Goal: Communication & Community: Answer question/provide support

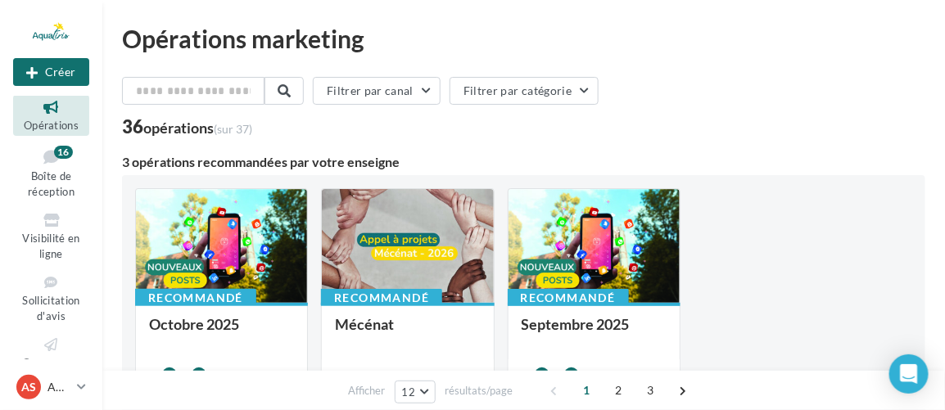
scroll to position [48, 0]
click at [71, 180] on link "Boîte de réception 16" at bounding box center [51, 173] width 76 height 60
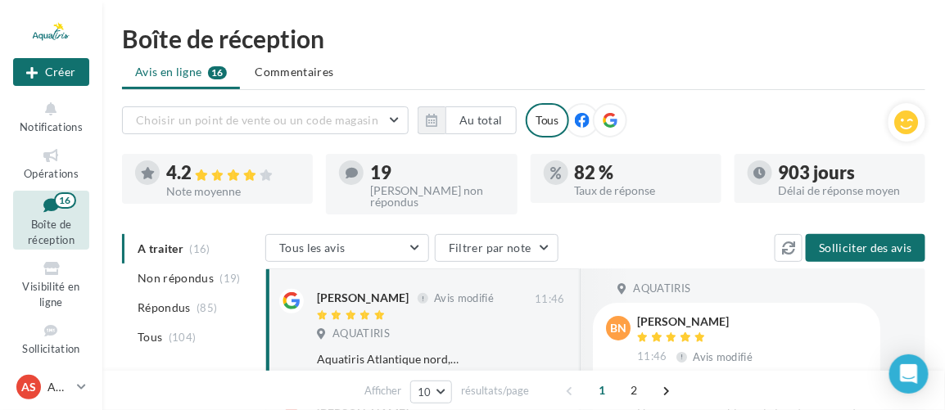
click at [615, 128] on div at bounding box center [610, 120] width 34 height 34
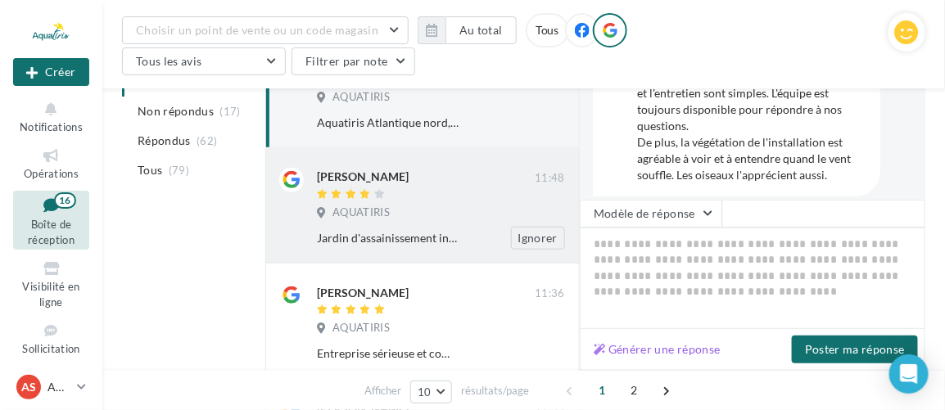
scroll to position [297, 0]
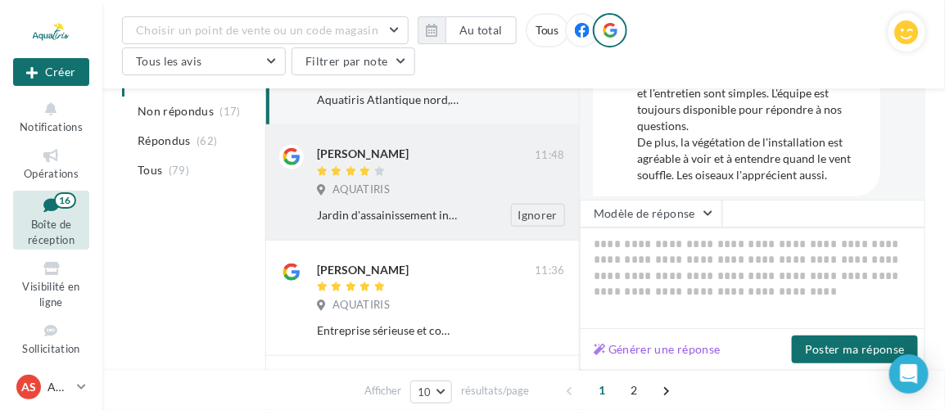
click at [434, 183] on div "AQUATIRIS" at bounding box center [441, 192] width 248 height 18
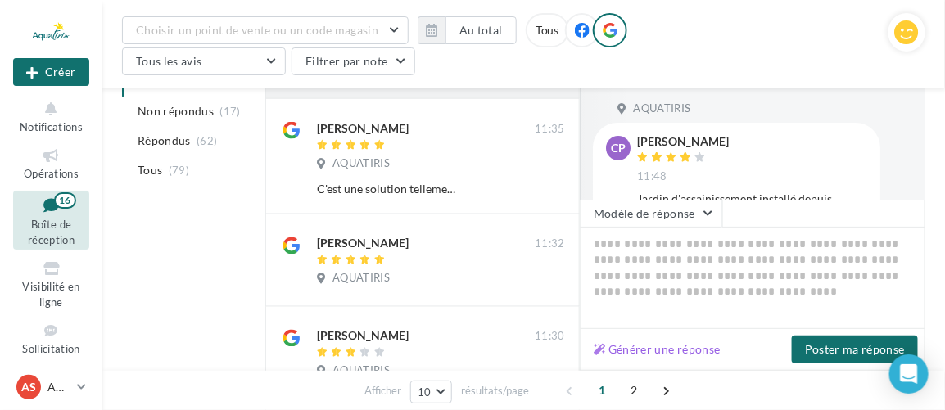
scroll to position [745, 0]
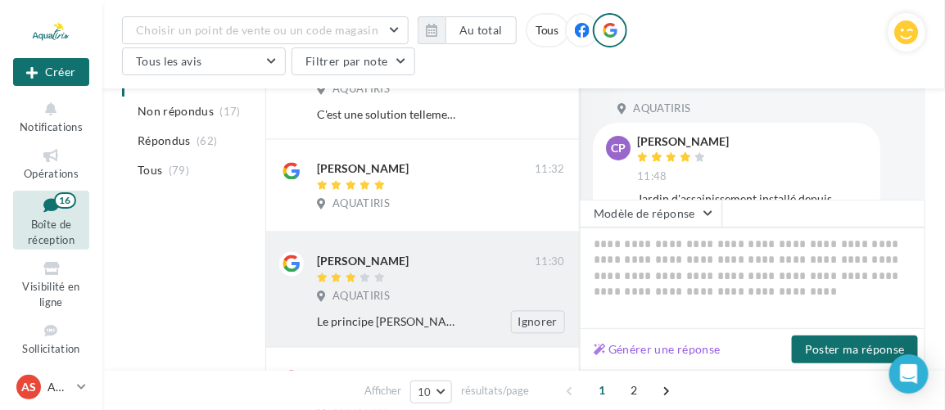
click at [459, 275] on div "[PERSON_NAME] 11:30 AQUATIRIS Le principe [PERSON_NAME] est génial, juste a tai…" at bounding box center [441, 293] width 248 height 82
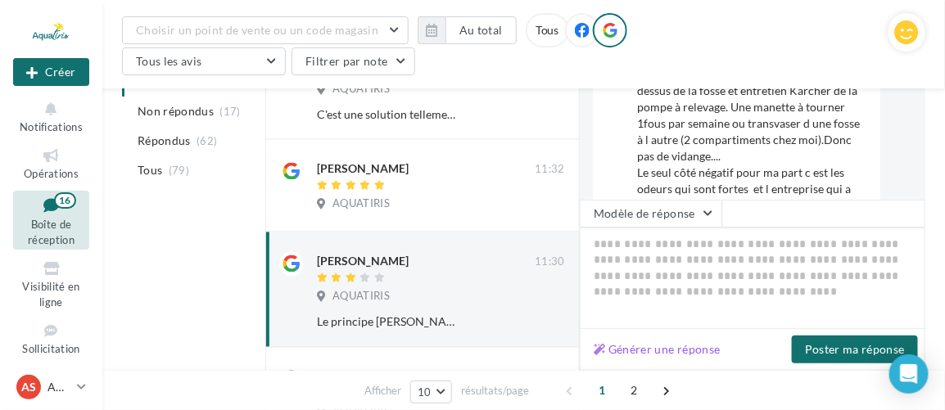
scroll to position [147, 0]
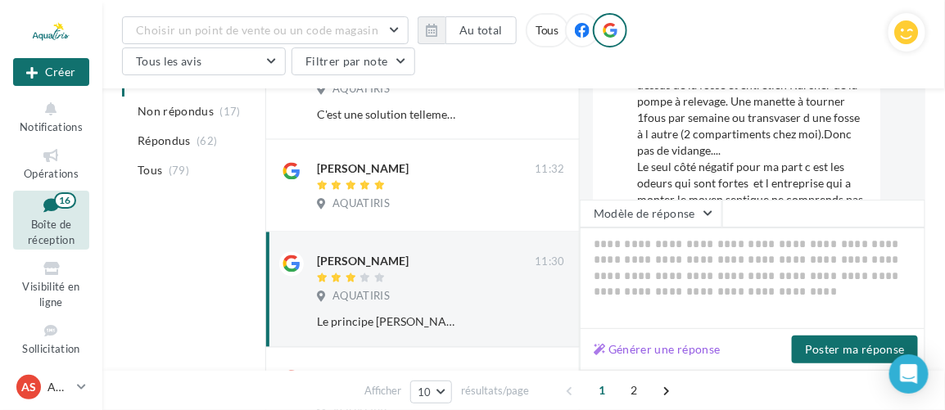
click at [917, 147] on div "AQUATIRIS cS [PERSON_NAME] 11:30 Le principe [PERSON_NAME] est génial, juste a …" at bounding box center [753, 143] width 346 height 111
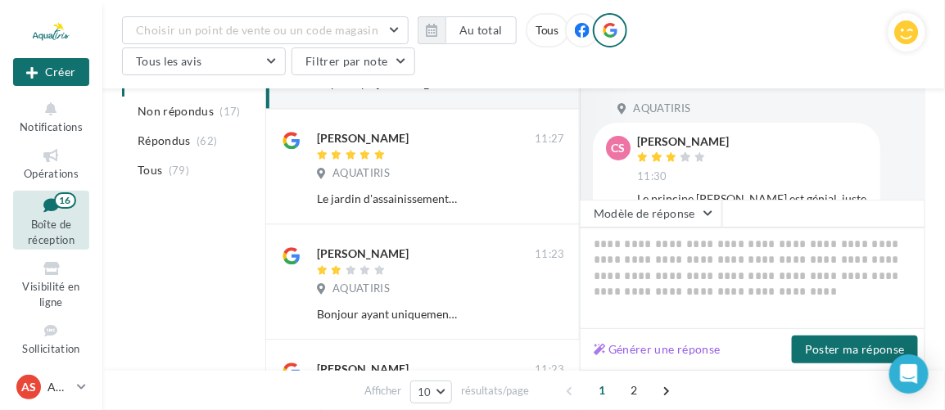
scroll to position [1007, 0]
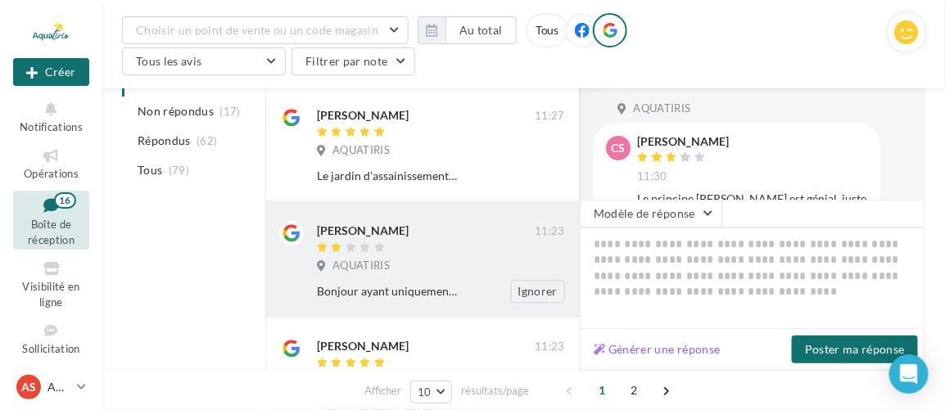
click at [464, 259] on div "AQUATIRIS" at bounding box center [441, 268] width 248 height 18
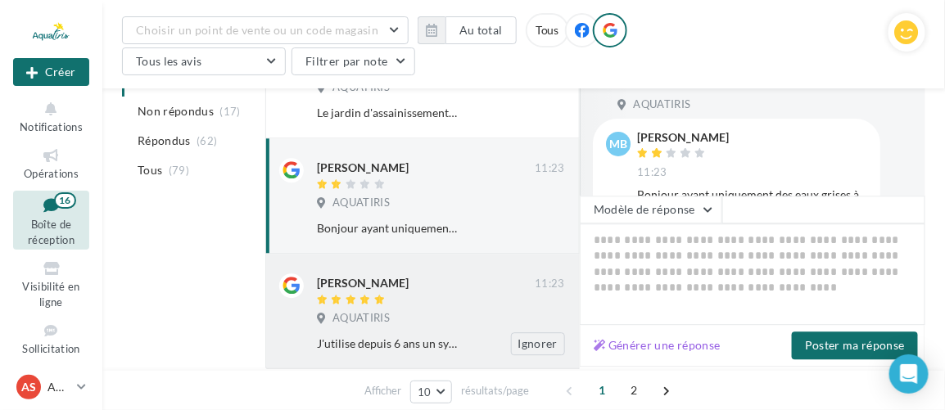
scroll to position [1057, 0]
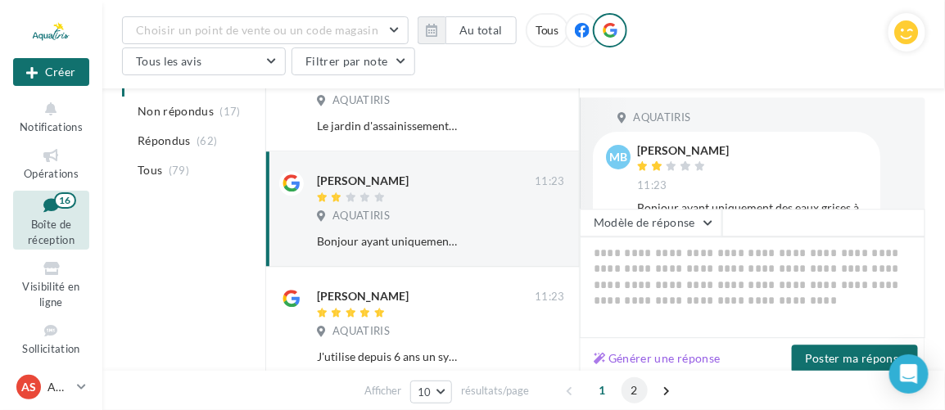
click at [628, 387] on span "2" at bounding box center [635, 391] width 26 height 26
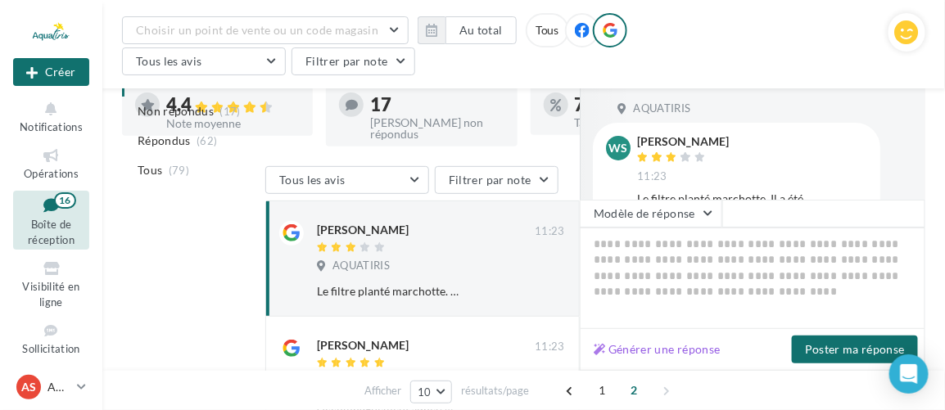
scroll to position [74, 0]
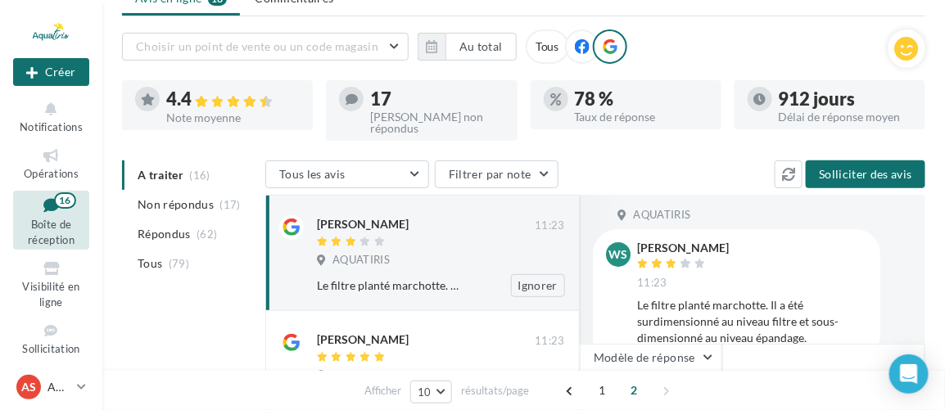
click at [463, 236] on div at bounding box center [426, 243] width 218 height 14
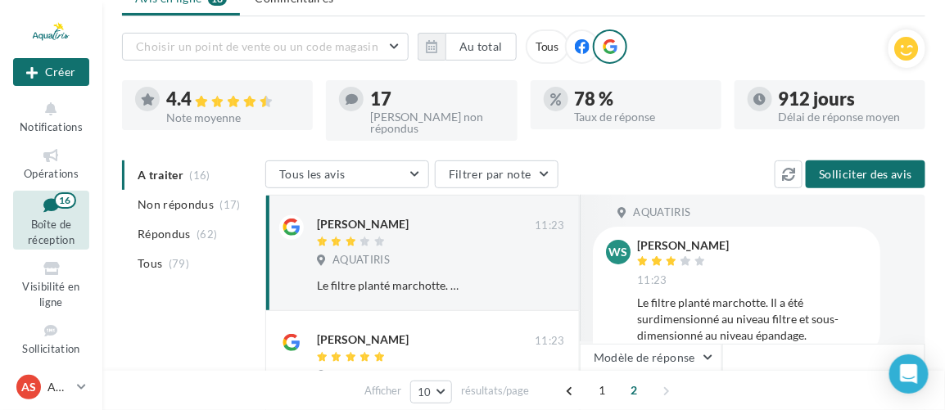
scroll to position [0, 0]
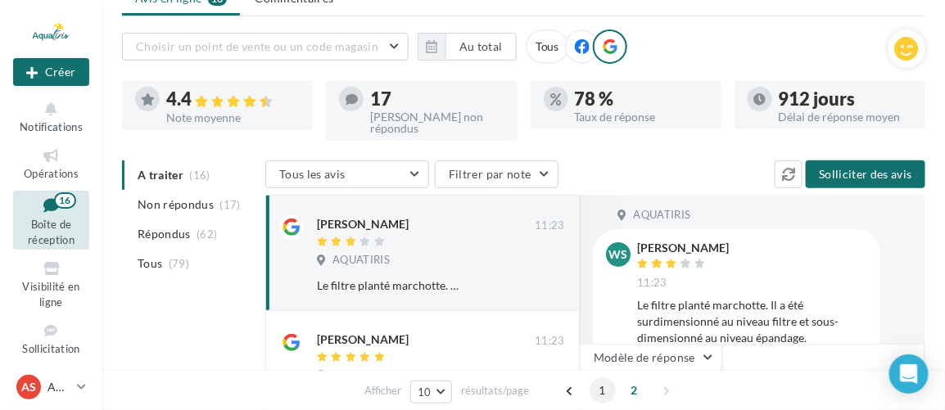
click at [600, 394] on span "1" at bounding box center [603, 391] width 26 height 26
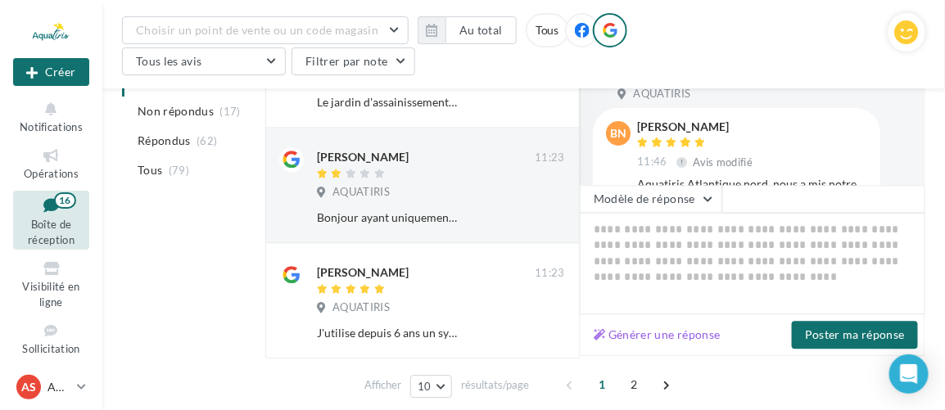
scroll to position [1083, 0]
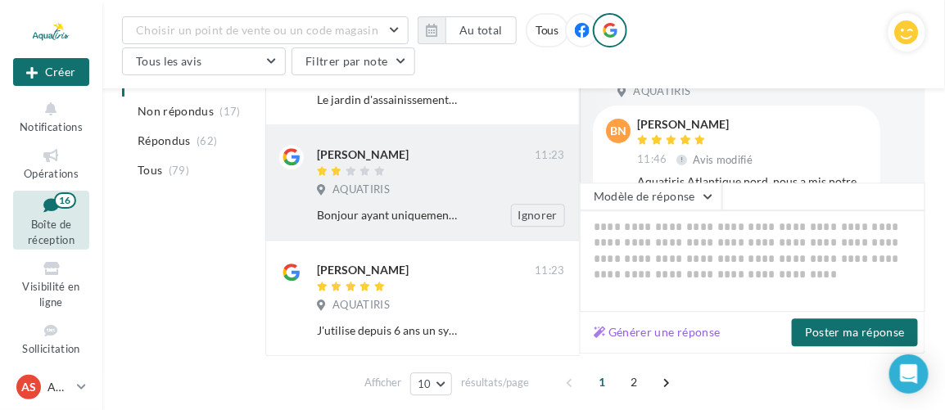
click at [487, 166] on div at bounding box center [426, 173] width 218 height 14
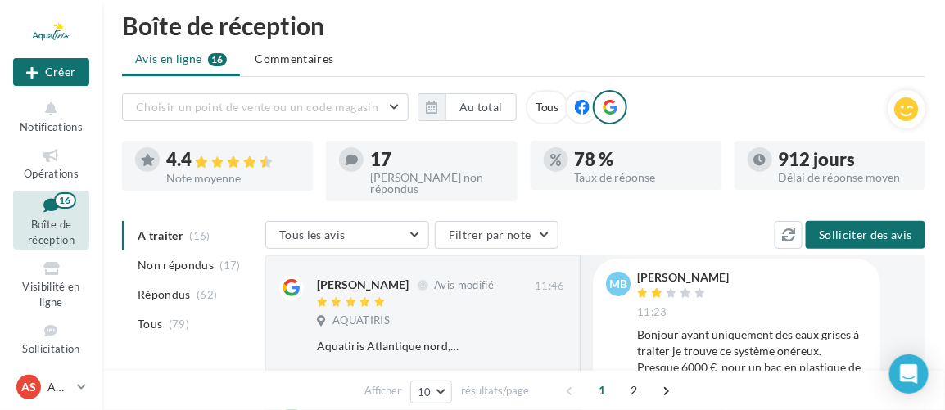
scroll to position [0, 0]
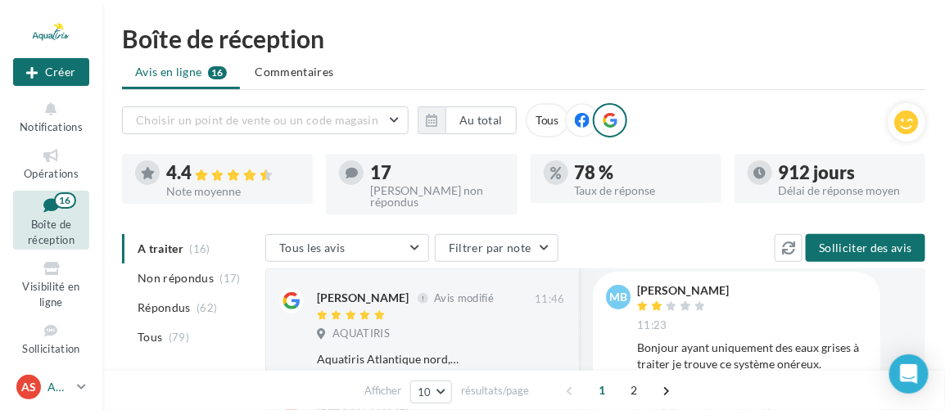
click at [78, 383] on icon at bounding box center [81, 387] width 9 height 14
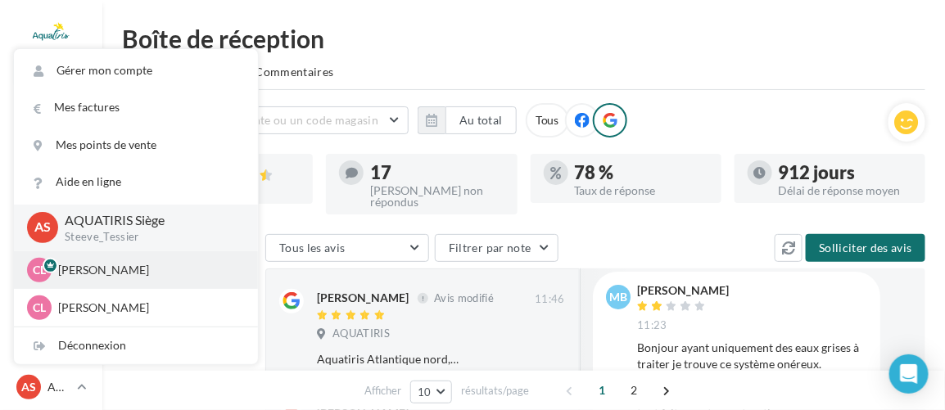
click at [104, 264] on p "[PERSON_NAME]" at bounding box center [148, 270] width 180 height 16
